Goal: Task Accomplishment & Management: Use online tool/utility

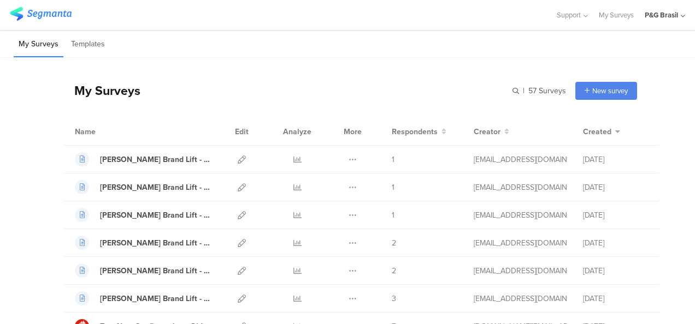
scroll to position [459, 0]
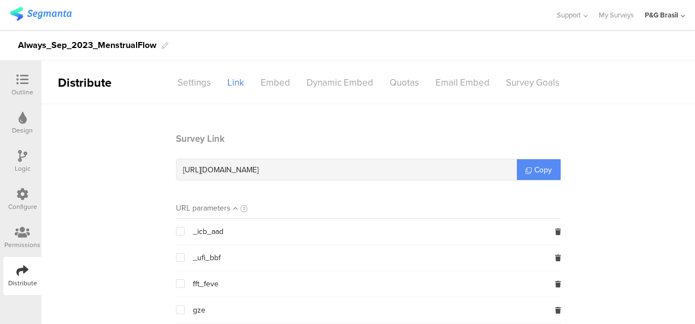
click at [344, 170] on icon at bounding box center [528, 171] width 6 height 6
click at [25, 225] on div "Permissions" at bounding box center [22, 238] width 38 height 38
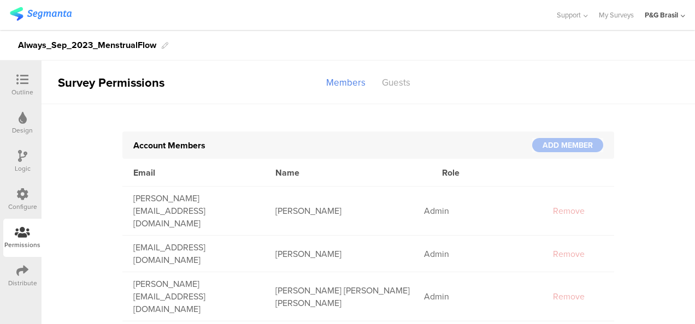
click at [23, 275] on icon at bounding box center [22, 271] width 12 height 12
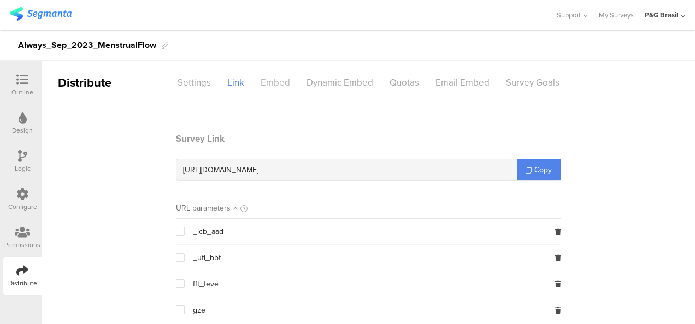
click at [267, 85] on div "Embed" at bounding box center [275, 82] width 46 height 19
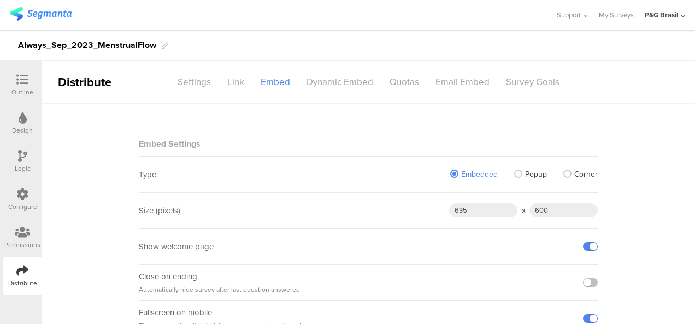
scroll to position [73, 0]
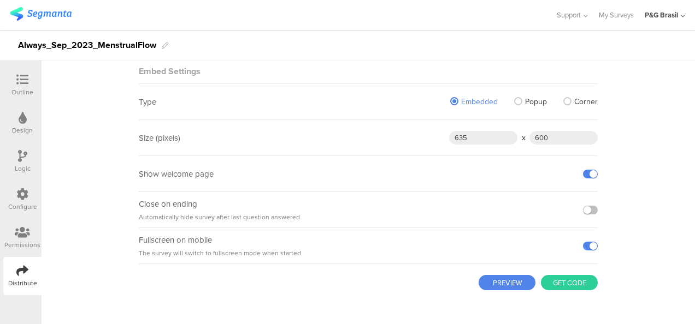
click at [344, 279] on button "Get code" at bounding box center [569, 282] width 57 height 15
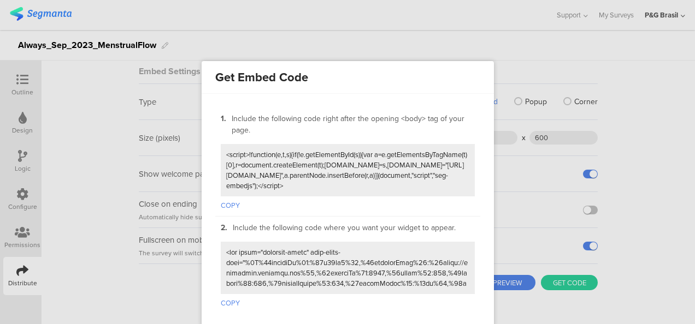
scroll to position [0, 0]
click at [344, 155] on textarea at bounding box center [347, 171] width 243 height 42
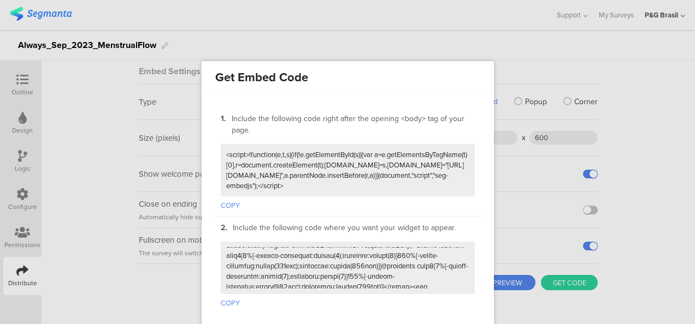
scroll to position [265, 0]
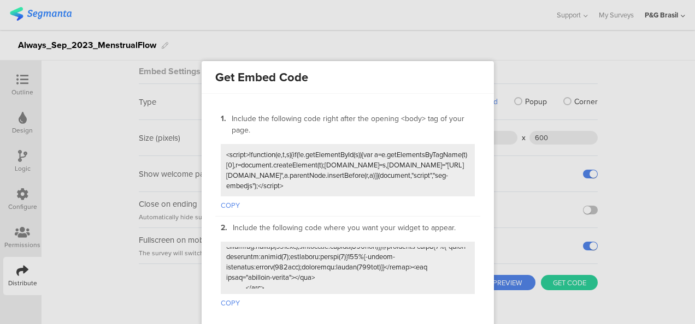
click at [344, 35] on div at bounding box center [347, 162] width 695 height 324
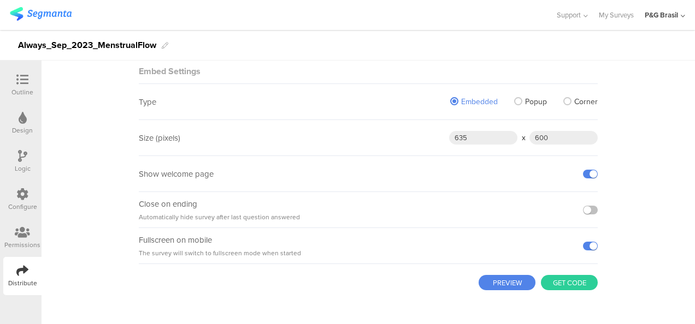
scroll to position [0, 0]
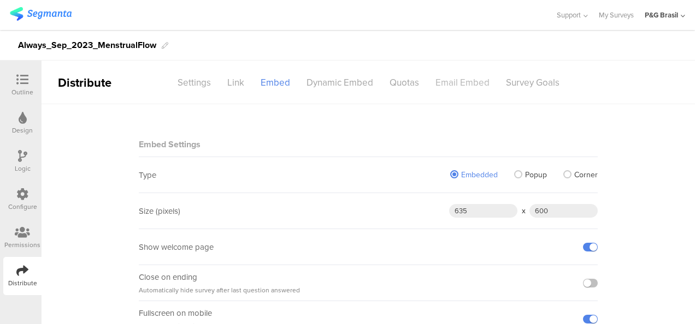
click at [344, 82] on div "Email Embed" at bounding box center [462, 82] width 70 height 19
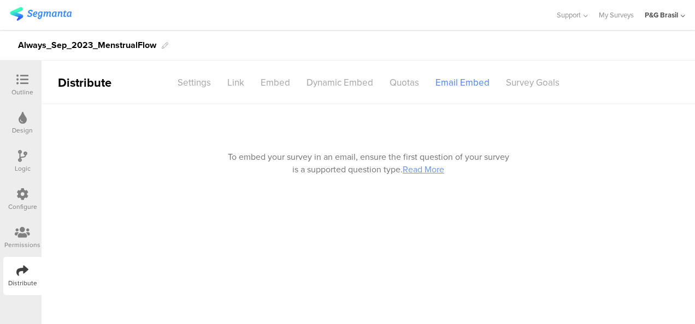
click at [344, 164] on div "To embed your survey in an email, ensure the first question of your survey is a…" at bounding box center [368, 163] width 281 height 25
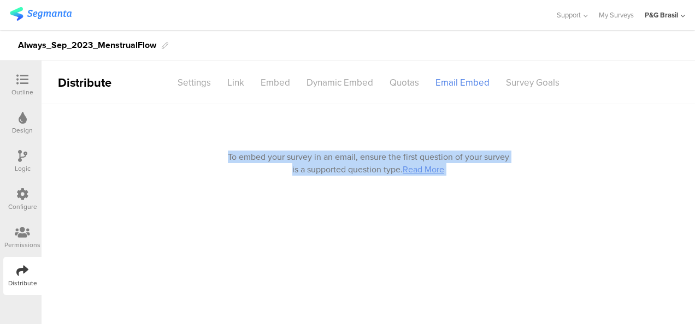
click at [344, 164] on div "To embed your survey in an email, ensure the first question of your survey is a…" at bounding box center [368, 163] width 281 height 25
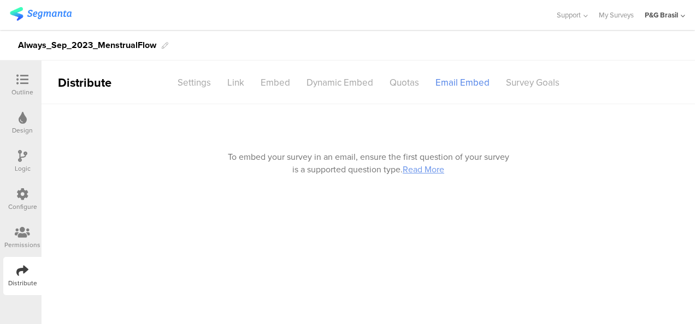
click at [344, 164] on div "To embed your survey in an email, ensure the first question of your survey is a…" at bounding box center [368, 163] width 281 height 25
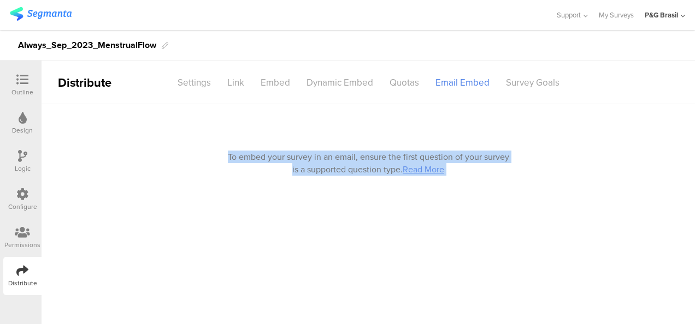
click at [344, 164] on div "To embed your survey in an email, ensure the first question of your survey is a…" at bounding box center [368, 163] width 281 height 25
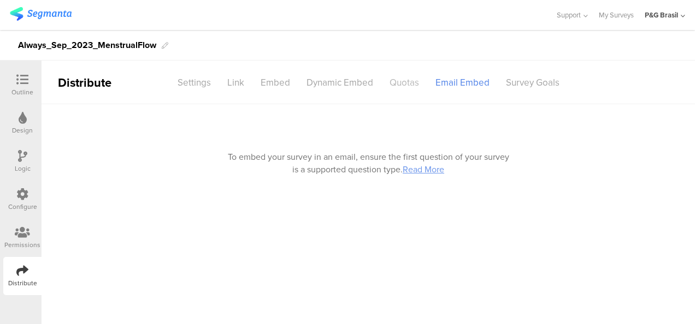
drag, startPoint x: 387, startPoint y: 164, endPoint x: 398, endPoint y: 73, distance: 91.3
click at [344, 73] on div "Quotas" at bounding box center [404, 82] width 46 height 19
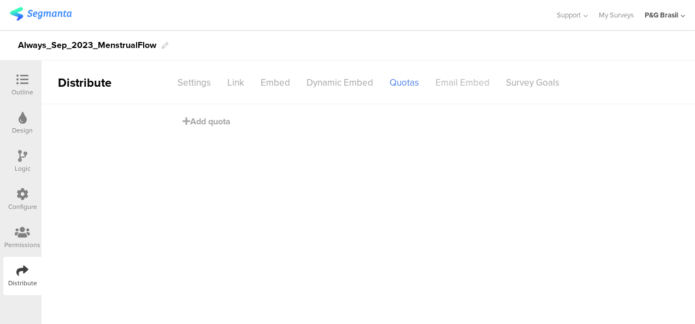
click at [344, 84] on div "Email Embed" at bounding box center [462, 82] width 70 height 19
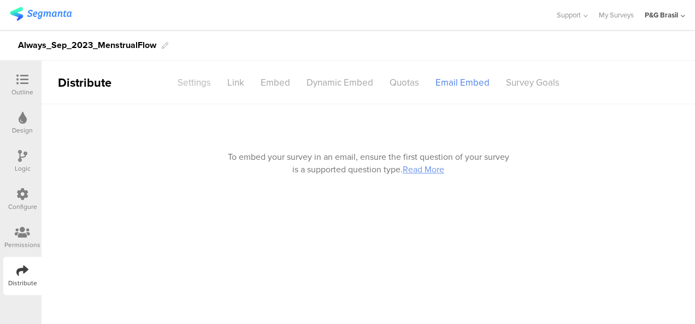
click at [210, 87] on div "Settings" at bounding box center [194, 82] width 50 height 19
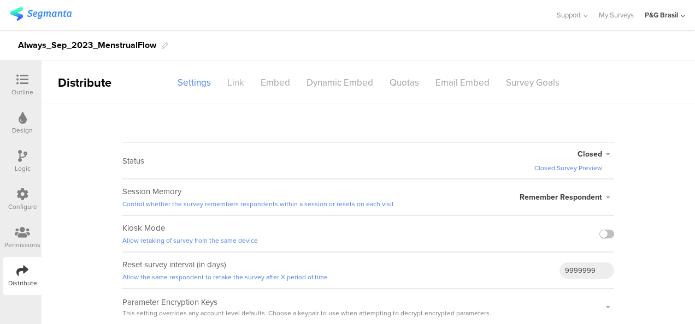
click at [245, 86] on div "Link" at bounding box center [235, 82] width 33 height 19
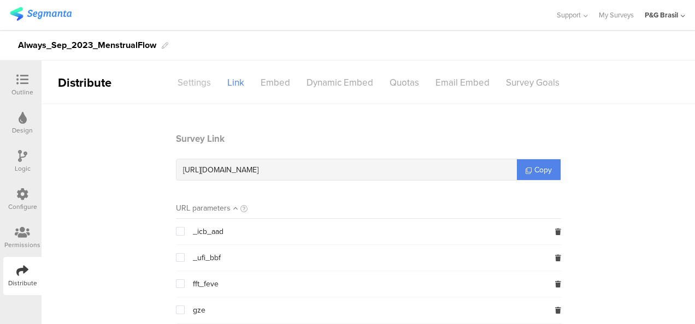
click at [208, 85] on div "Settings" at bounding box center [194, 82] width 50 height 19
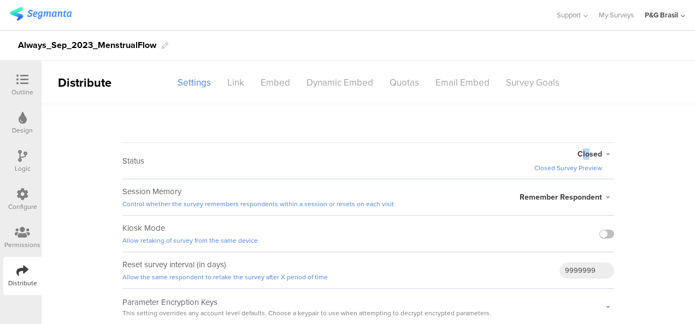
drag, startPoint x: 583, startPoint y: 160, endPoint x: 588, endPoint y: 155, distance: 7.0
click at [344, 155] on div "Closed Closed Survey Preview" at bounding box center [574, 161] width 80 height 25
click at [344, 155] on span "Closed" at bounding box center [589, 154] width 25 height 11
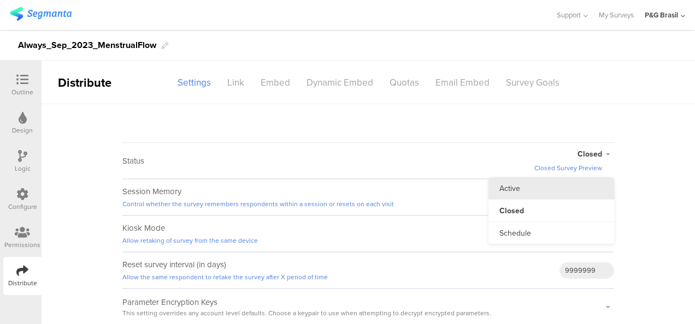
click at [344, 185] on li "Active" at bounding box center [551, 189] width 126 height 22
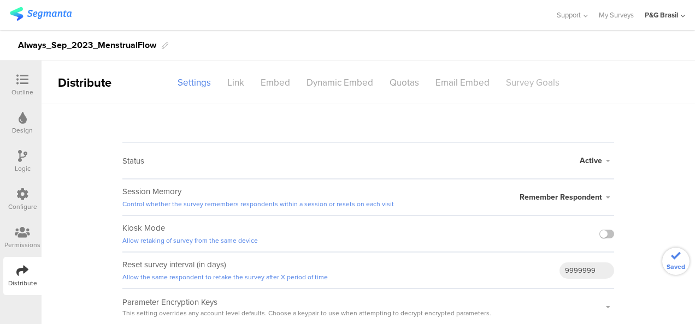
click at [344, 81] on div "Survey Goals" at bounding box center [533, 82] width 70 height 19
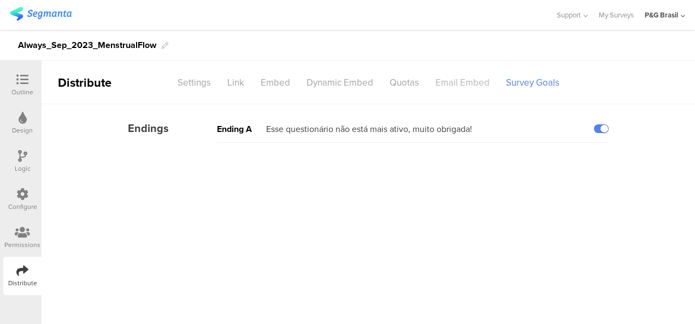
click at [344, 86] on div "Email Embed" at bounding box center [462, 82] width 70 height 19
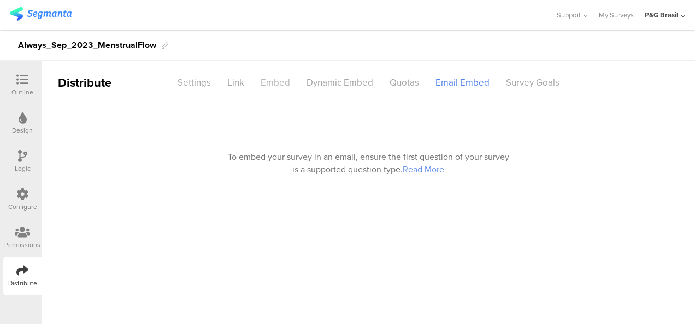
click at [279, 81] on div "Embed" at bounding box center [275, 82] width 46 height 19
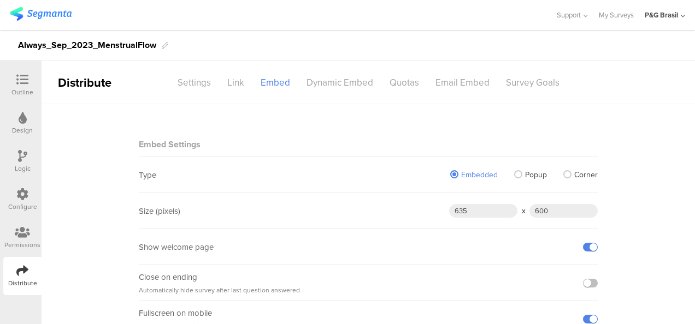
scroll to position [73, 0]
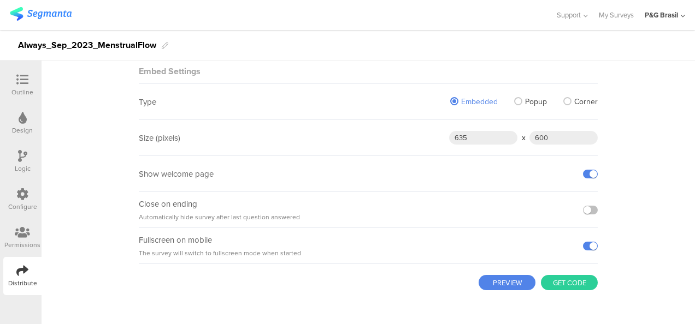
click at [565, 285] on button "Get code" at bounding box center [569, 282] width 57 height 15
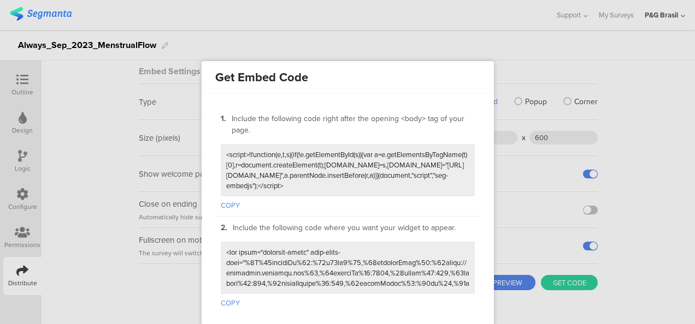
scroll to position [0, 0]
click at [420, 176] on textarea at bounding box center [347, 171] width 243 height 42
click at [233, 197] on button "COPY" at bounding box center [230, 204] width 19 height 14
click at [268, 135] on div "1. Include the following code right after the opening <body> tag of your page." at bounding box center [348, 128] width 254 height 31
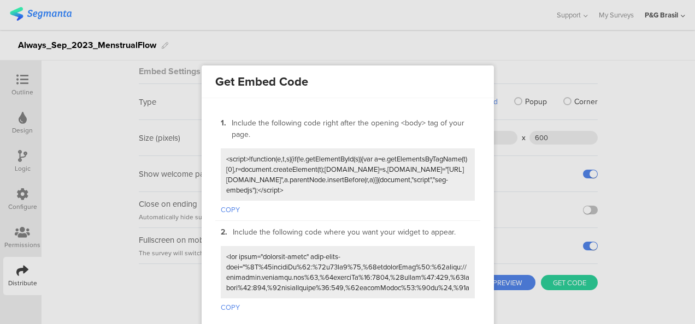
click at [269, 43] on div at bounding box center [347, 162] width 695 height 324
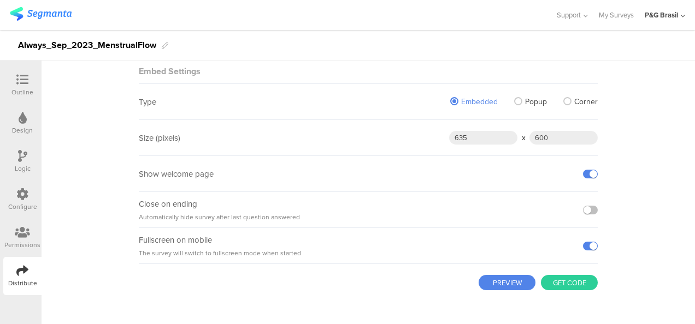
click at [512, 276] on button "PREVIEW" at bounding box center [507, 282] width 57 height 15
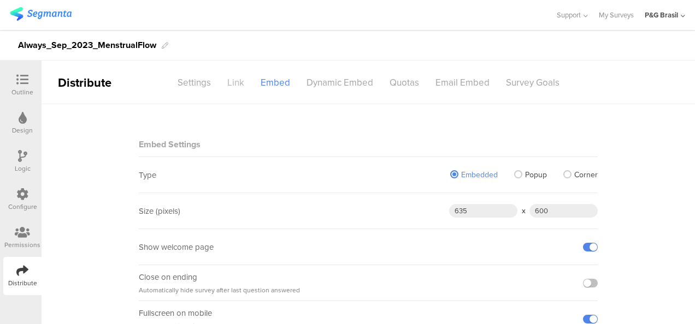
click at [237, 81] on div "Link" at bounding box center [235, 82] width 33 height 19
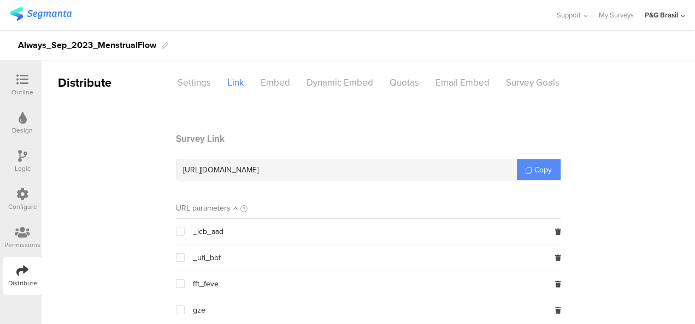
click at [543, 168] on span "Copy" at bounding box center [542, 169] width 17 height 11
click at [202, 73] on div "Settings" at bounding box center [194, 82] width 50 height 19
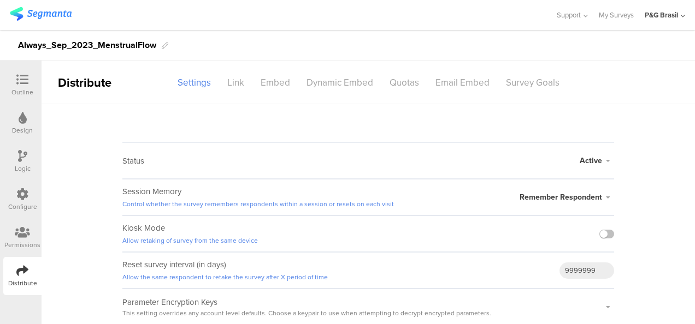
click at [598, 162] on span "Active" at bounding box center [591, 160] width 22 height 11
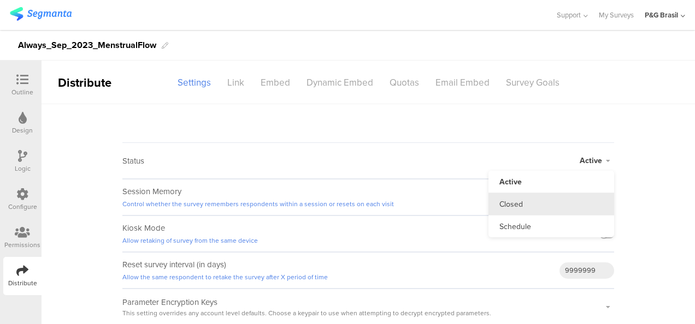
click at [571, 203] on li "Closed" at bounding box center [551, 204] width 126 height 22
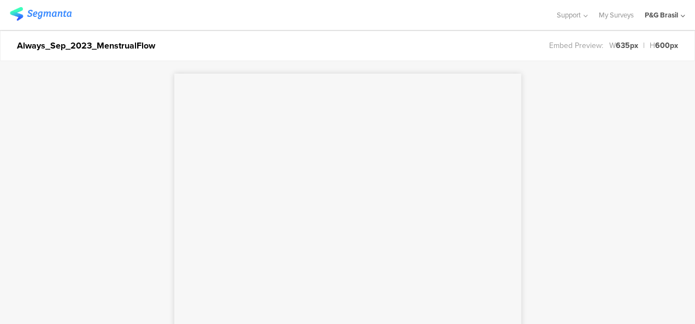
click at [665, 16] on div "P&G Brasil" at bounding box center [661, 15] width 33 height 10
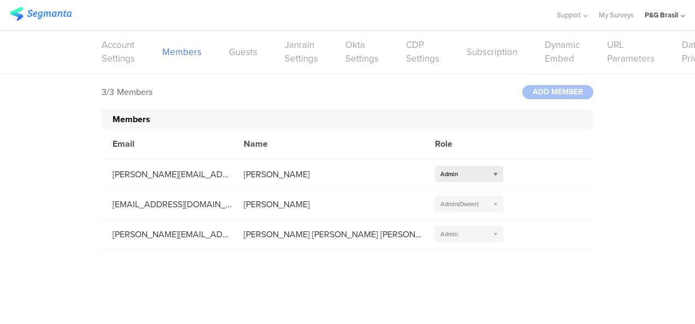
click at [62, 11] on img at bounding box center [41, 14] width 62 height 14
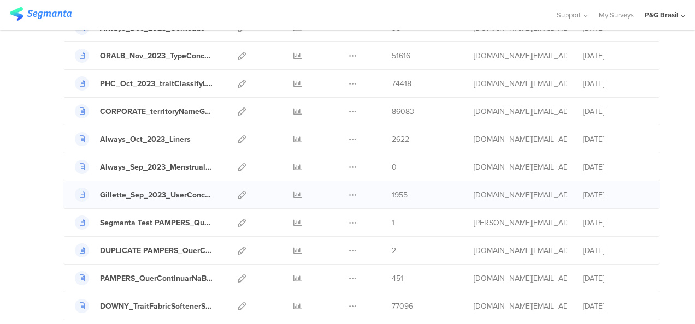
scroll to position [1158, 0]
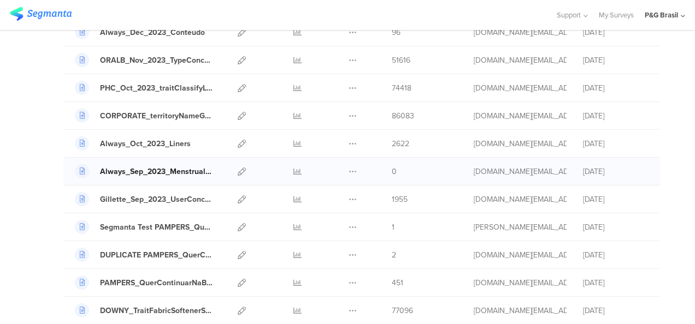
click at [160, 166] on div "Always_Sep_2023_MenstrualFlow" at bounding box center [157, 171] width 114 height 11
click at [238, 168] on icon at bounding box center [242, 172] width 8 height 8
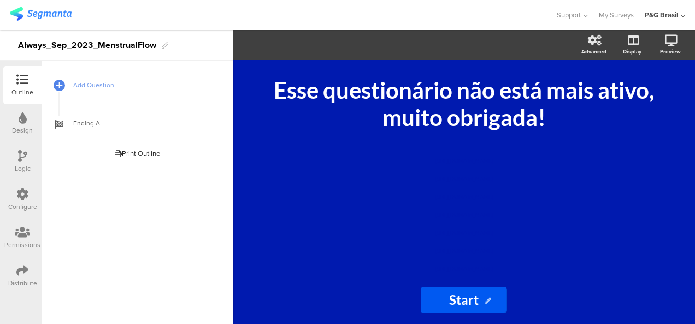
click at [28, 281] on div "Distribute" at bounding box center [22, 284] width 29 height 10
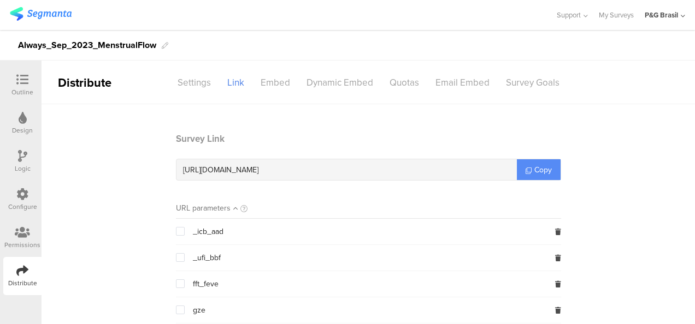
click at [534, 172] on span "Copy" at bounding box center [542, 169] width 17 height 11
click at [534, 161] on link "Copy" at bounding box center [539, 170] width 44 height 21
click at [535, 174] on span "Copy" at bounding box center [542, 169] width 17 height 11
click at [67, 141] on section "Survey Link [URL][DOMAIN_NAME] Copy URL parameters _icb_aad _ufi_bbf fft_feve g…" at bounding box center [368, 324] width 653 height 385
